Goal: Navigation & Orientation: Find specific page/section

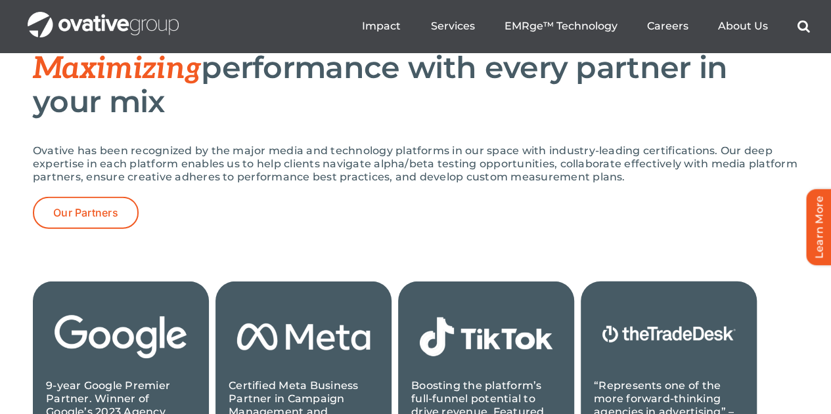
scroll to position [1379, 0]
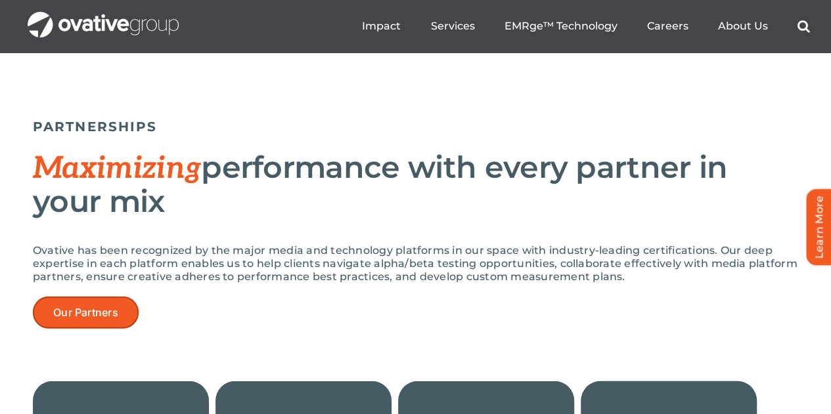
click at [102, 297] on link "Our Partners" at bounding box center [86, 313] width 106 height 32
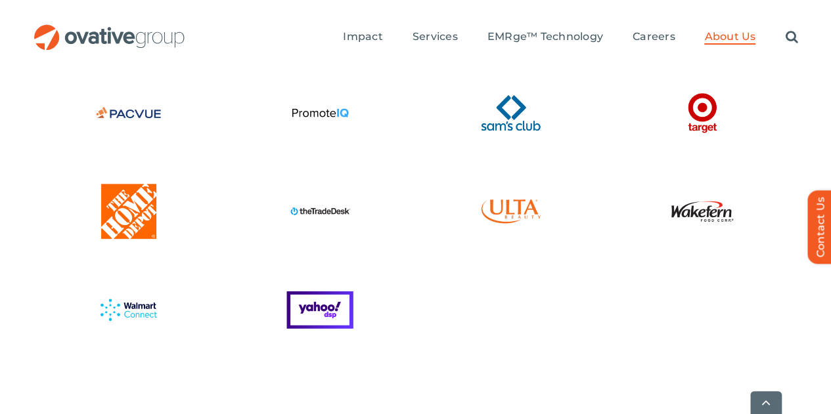
scroll to position [3030, 0]
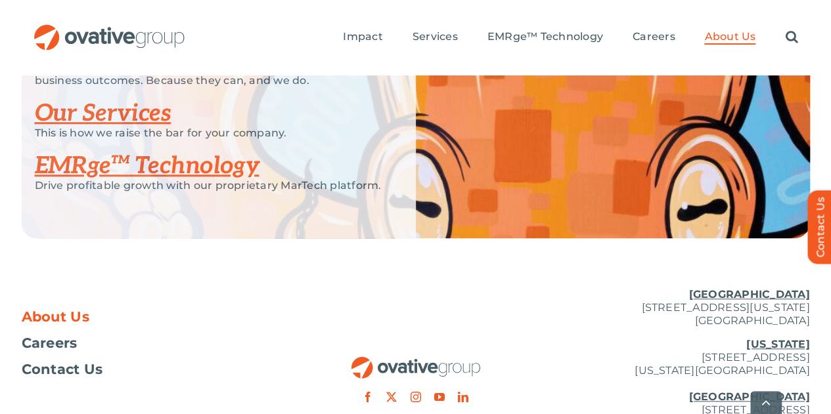
scroll to position [2964, 0]
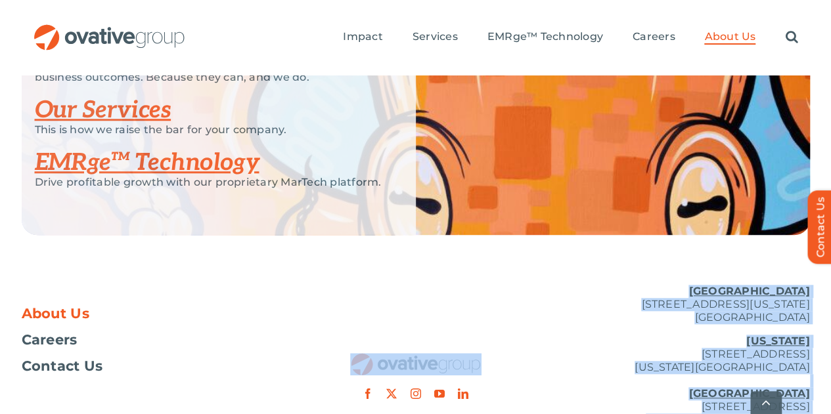
drag, startPoint x: 645, startPoint y: 375, endPoint x: 306, endPoint y: 200, distance: 381.5
click at [306, 274] on div "About Us Careers Contact Us Minneapolis 729 Washington Avenue N, Suite 1000 Min…" at bounding box center [415, 388] width 831 height 228
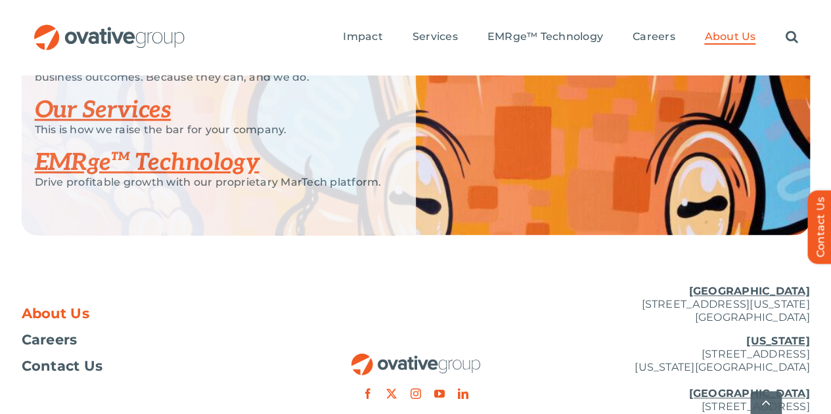
click at [319, 274] on div at bounding box center [415, 336] width 263 height 125
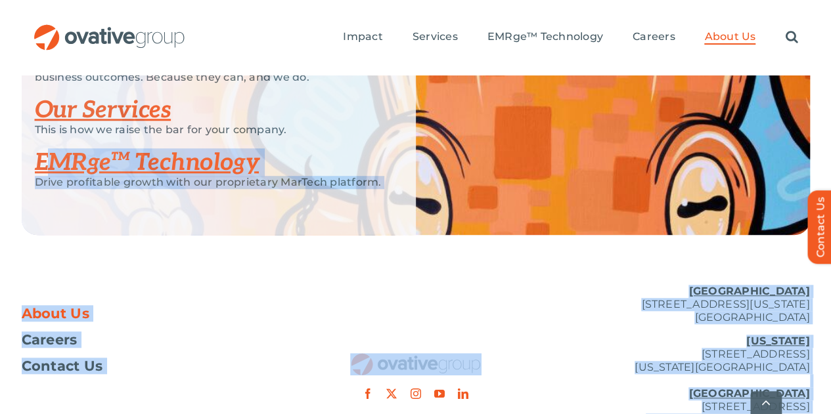
drag, startPoint x: 814, startPoint y: 337, endPoint x: 106, endPoint y: 95, distance: 748.7
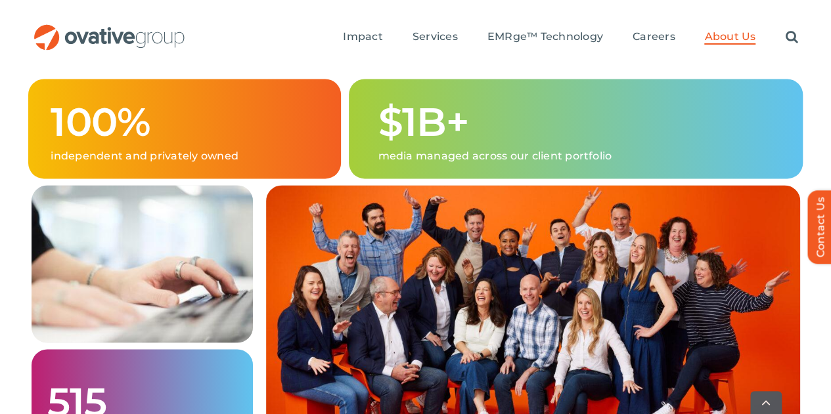
scroll to position [1060, 0]
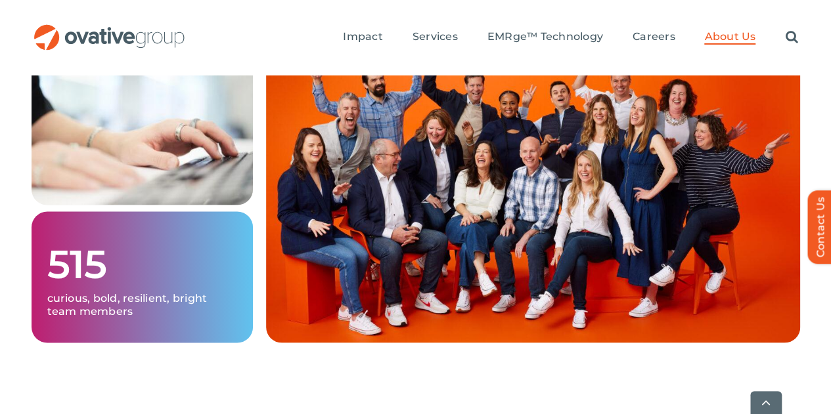
click at [545, 199] on img at bounding box center [533, 194] width 534 height 295
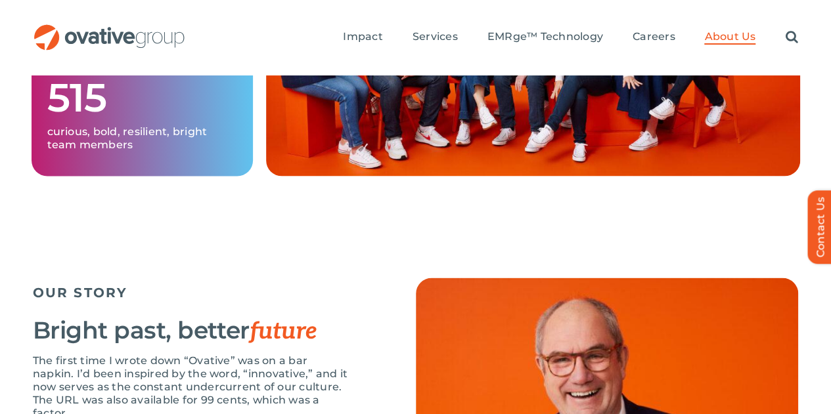
scroll to position [1322, 0]
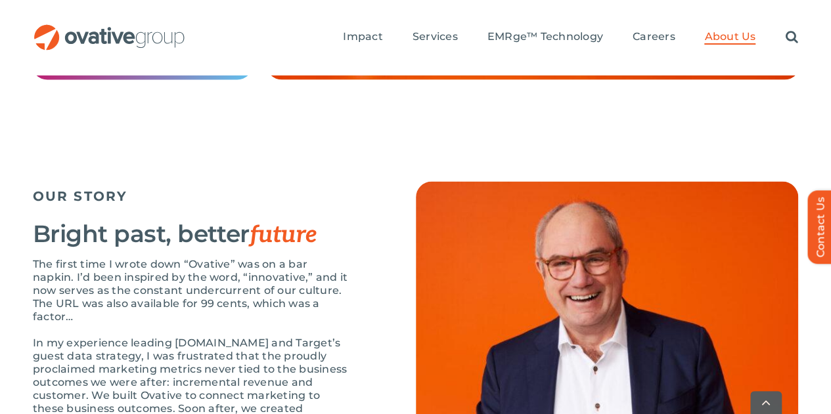
click at [276, 103] on div "Home » About Us ABOUT US Fearlessly unlocking potential We’re here for the fear…" at bounding box center [415, 315] width 791 height 3124
